Goal: Information Seeking & Learning: Learn about a topic

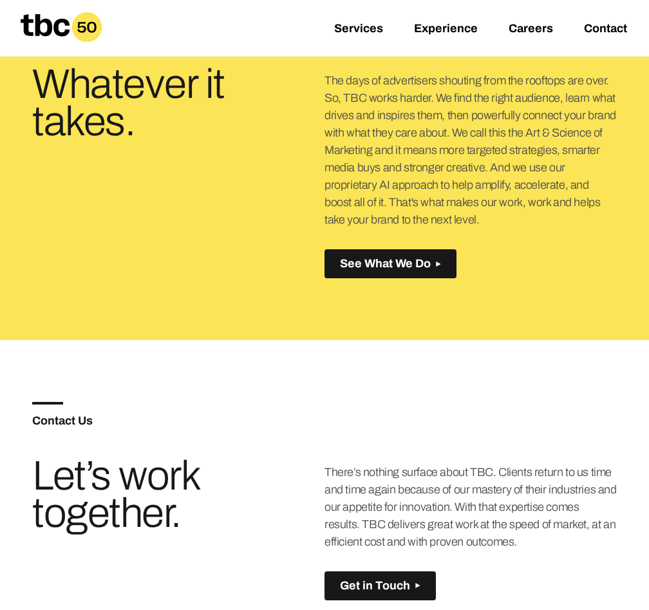
scroll to position [556, 0]
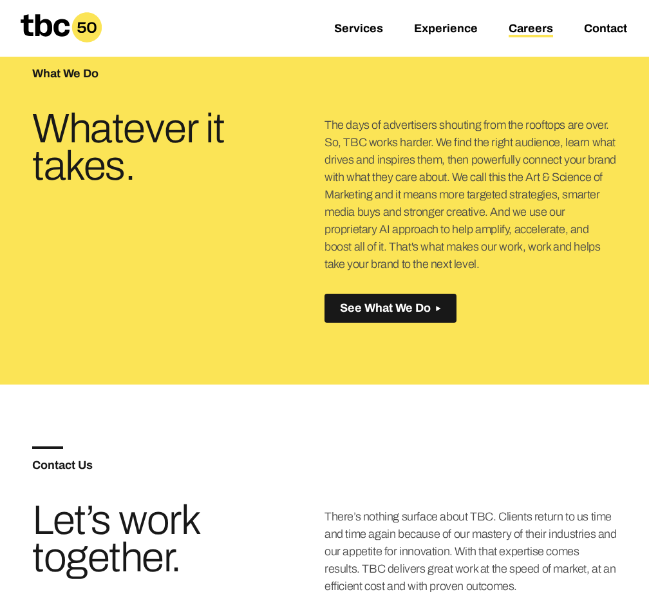
click at [536, 29] on link "Careers" at bounding box center [531, 29] width 44 height 15
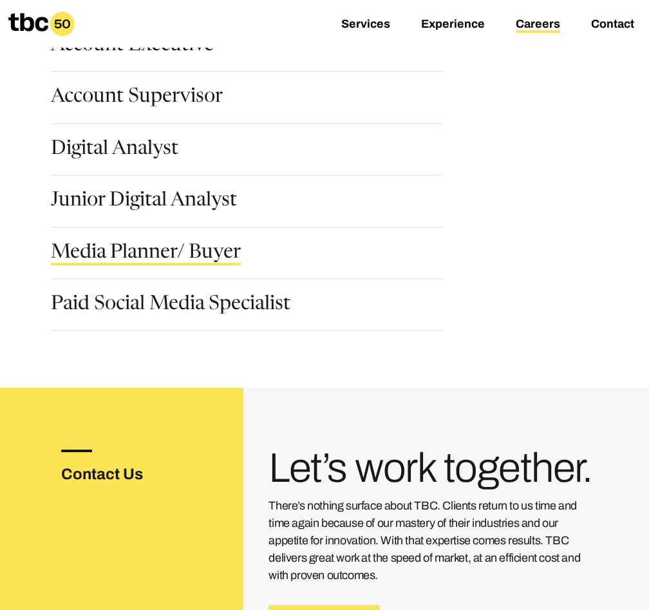
scroll to position [100, 0]
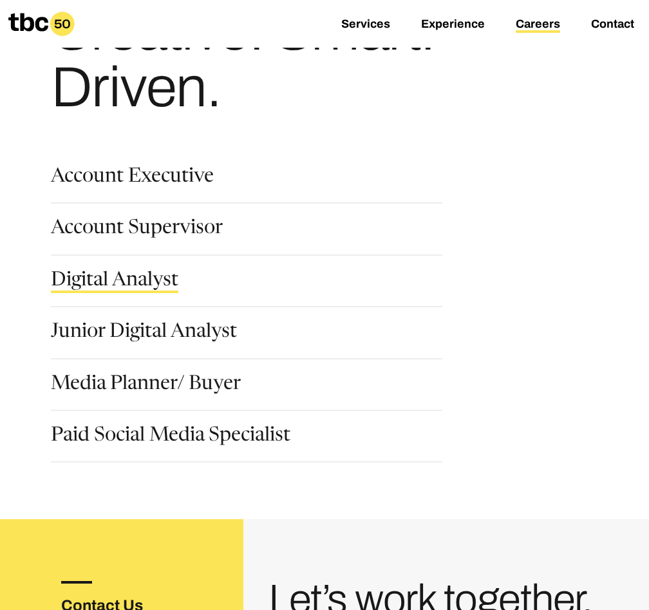
click at [132, 273] on link "Digital Analyst" at bounding box center [115, 282] width 128 height 22
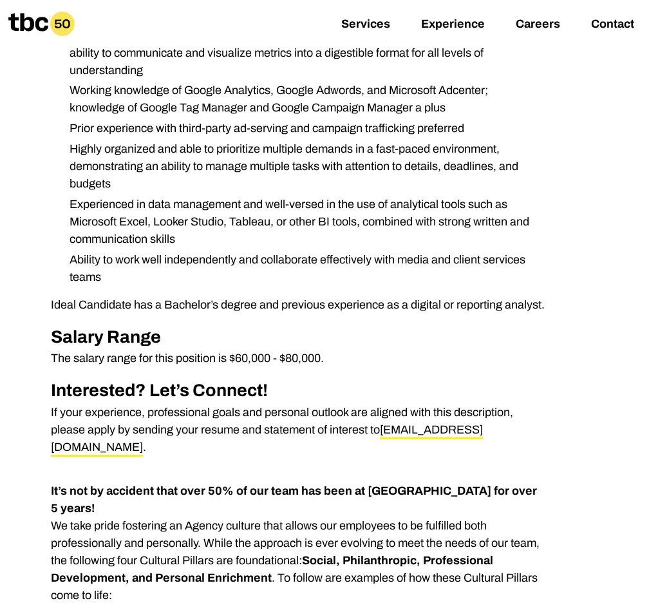
scroll to position [460, 0]
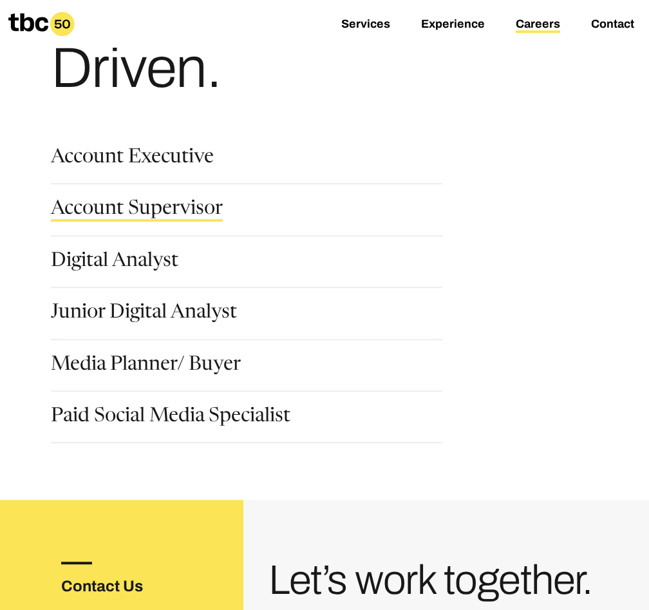
scroll to position [131, 0]
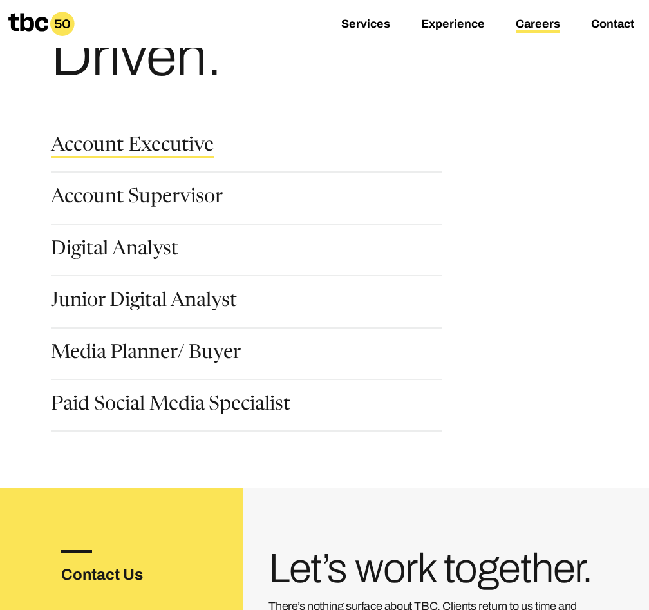
click at [164, 151] on link "Account Executive" at bounding box center [132, 148] width 163 height 22
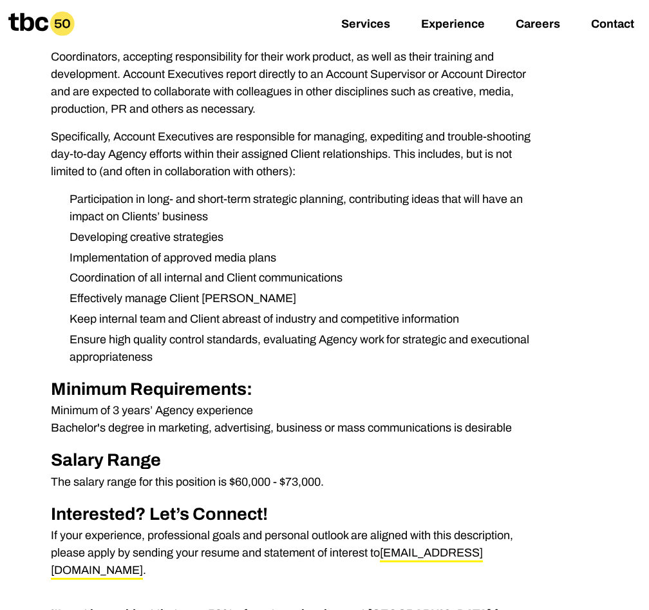
scroll to position [328, 0]
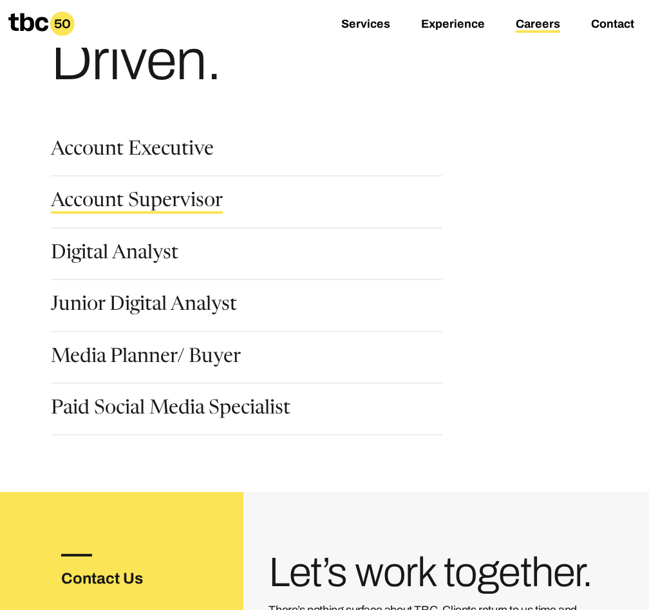
scroll to position [131, 0]
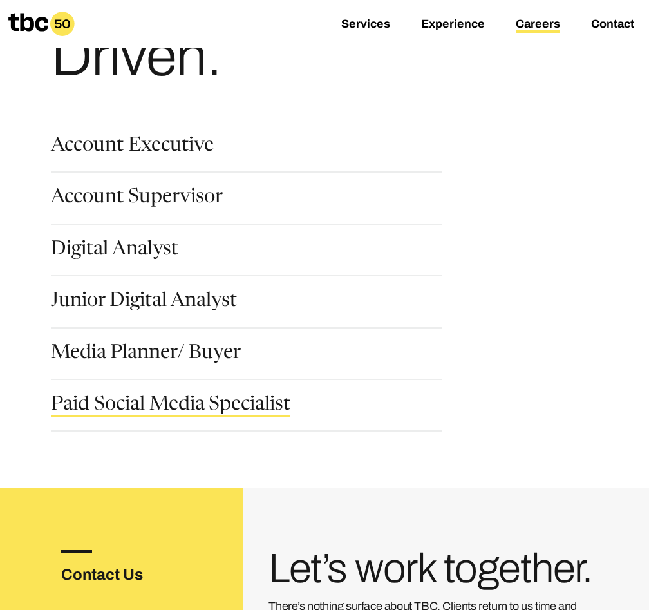
click at [205, 397] on link "Paid Social Media Specialist" at bounding box center [171, 406] width 240 height 22
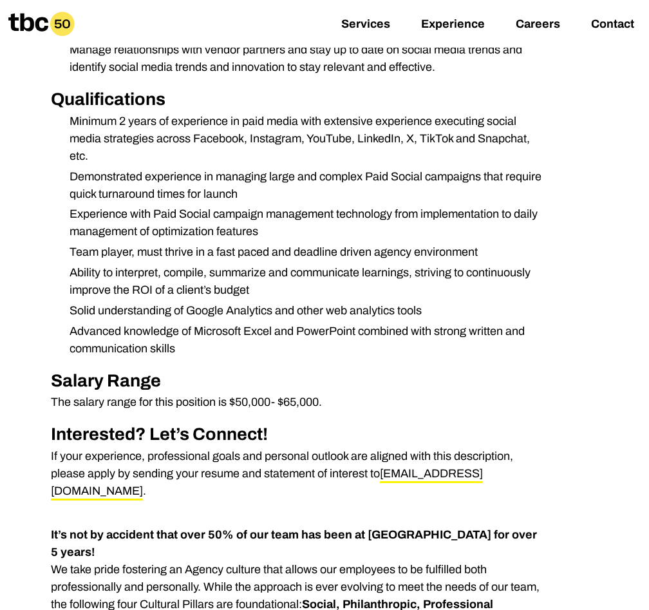
scroll to position [723, 0]
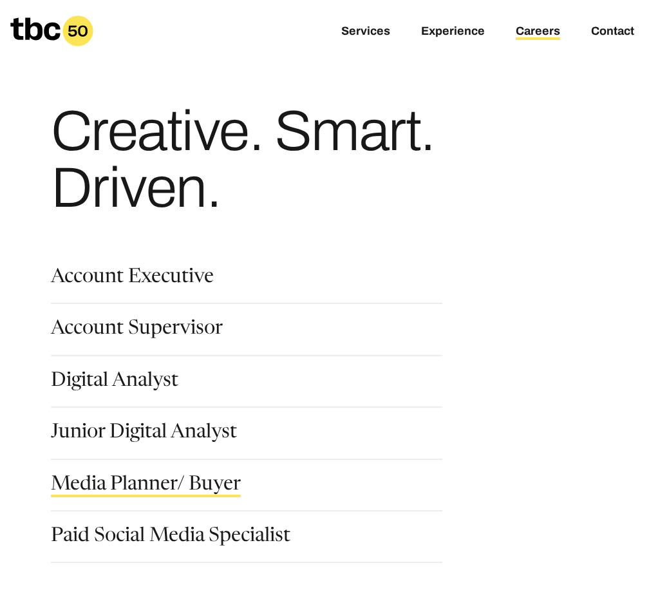
click at [165, 481] on link "Media Planner/ Buyer" at bounding box center [146, 486] width 190 height 22
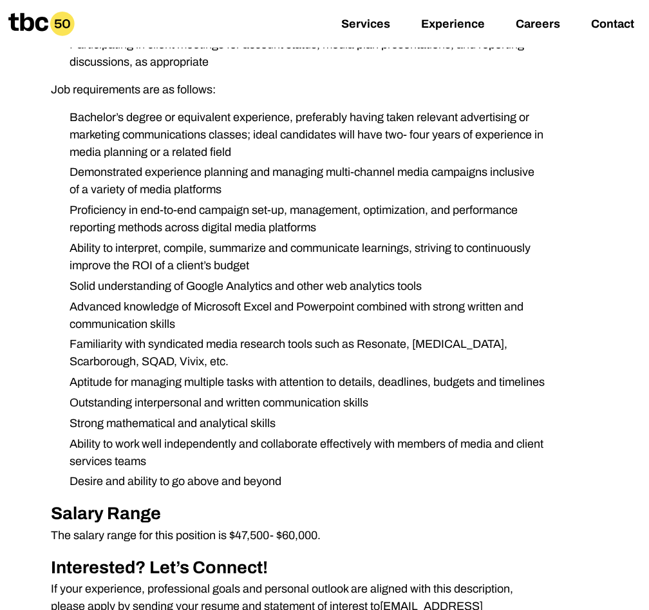
scroll to position [788, 0]
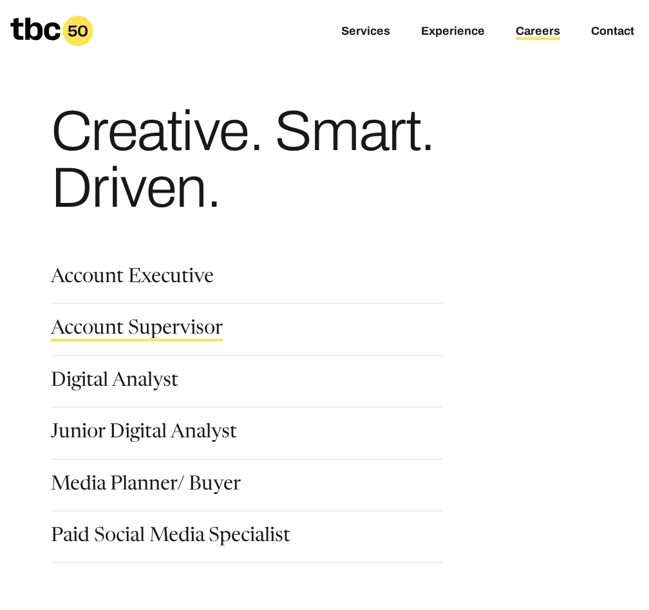
click at [100, 330] on link "Account Supervisor" at bounding box center [137, 330] width 172 height 22
